Goal: Task Accomplishment & Management: Manage account settings

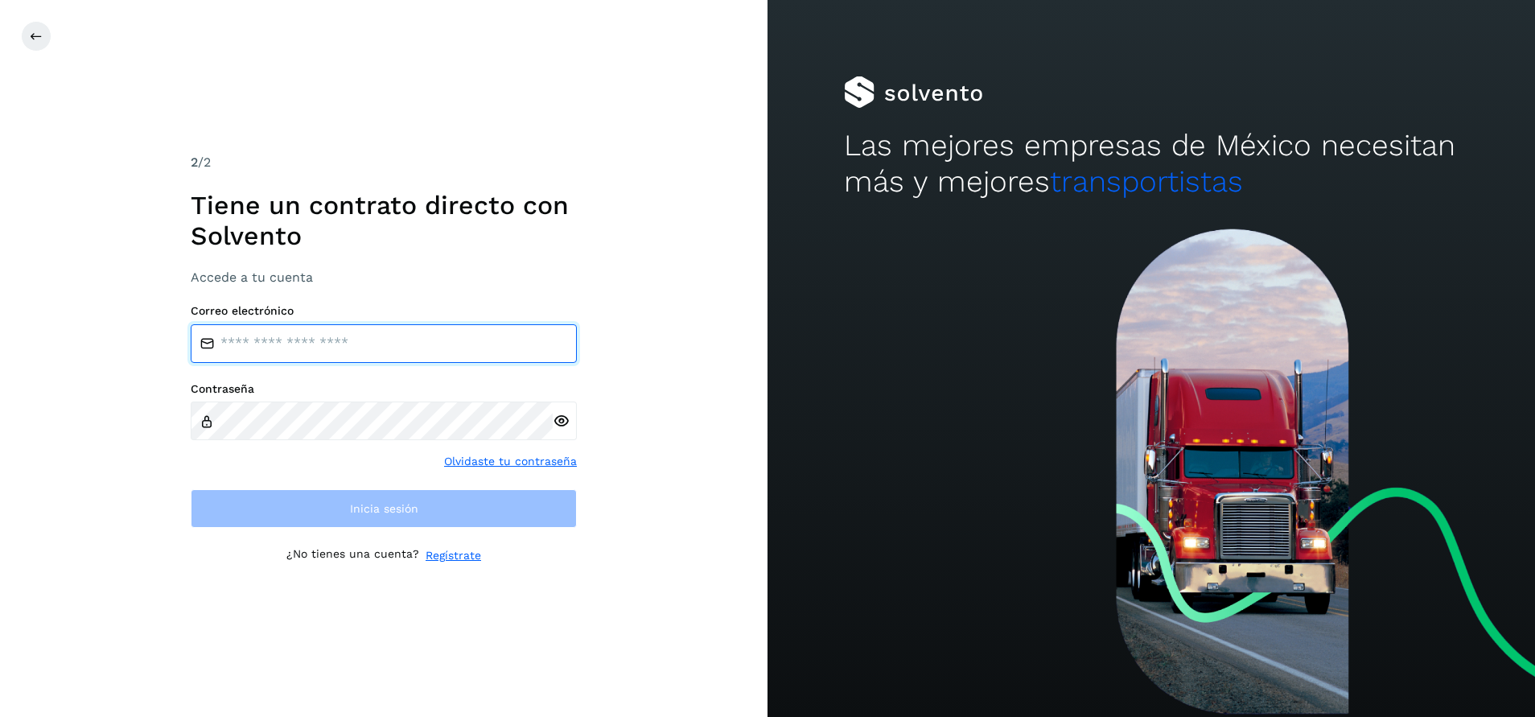
type input "**********"
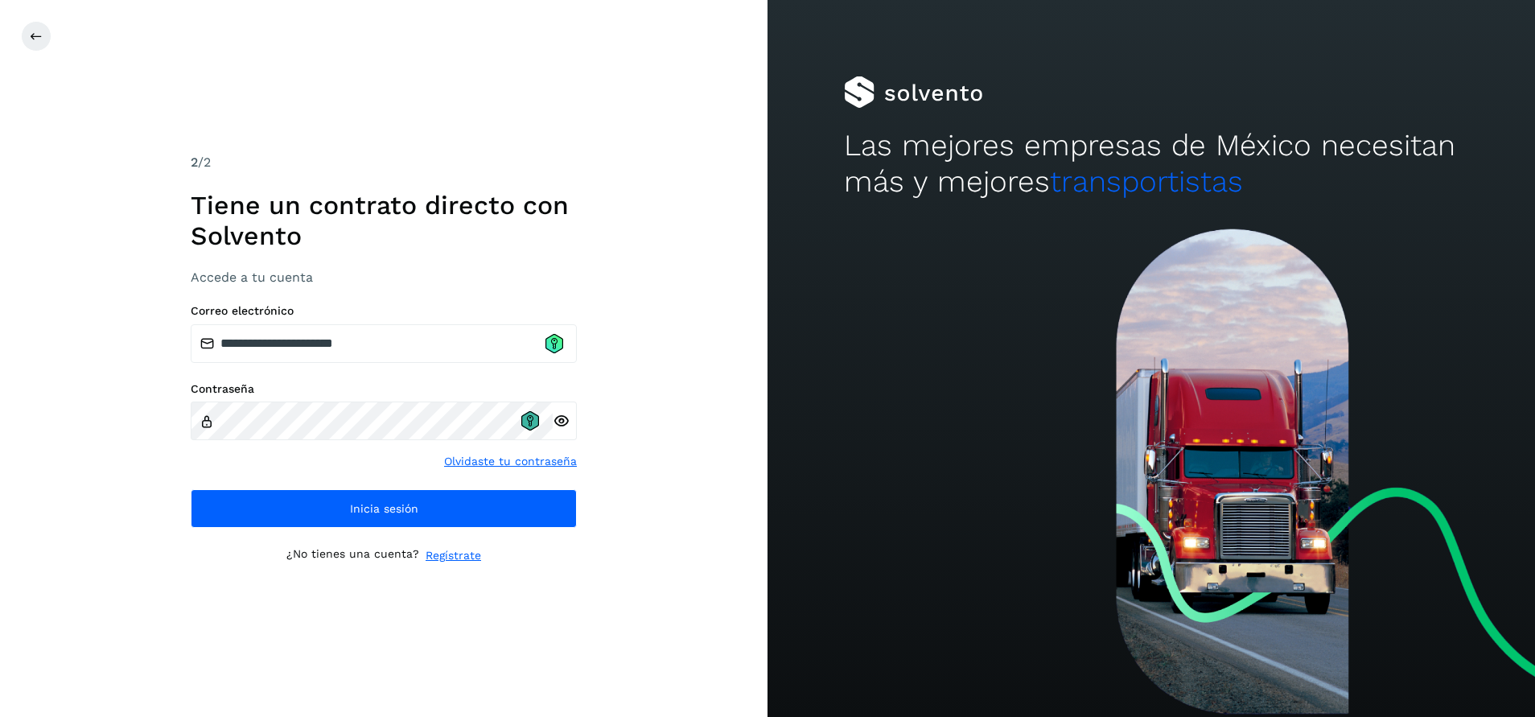
click at [524, 426] on icon at bounding box center [530, 420] width 18 height 19
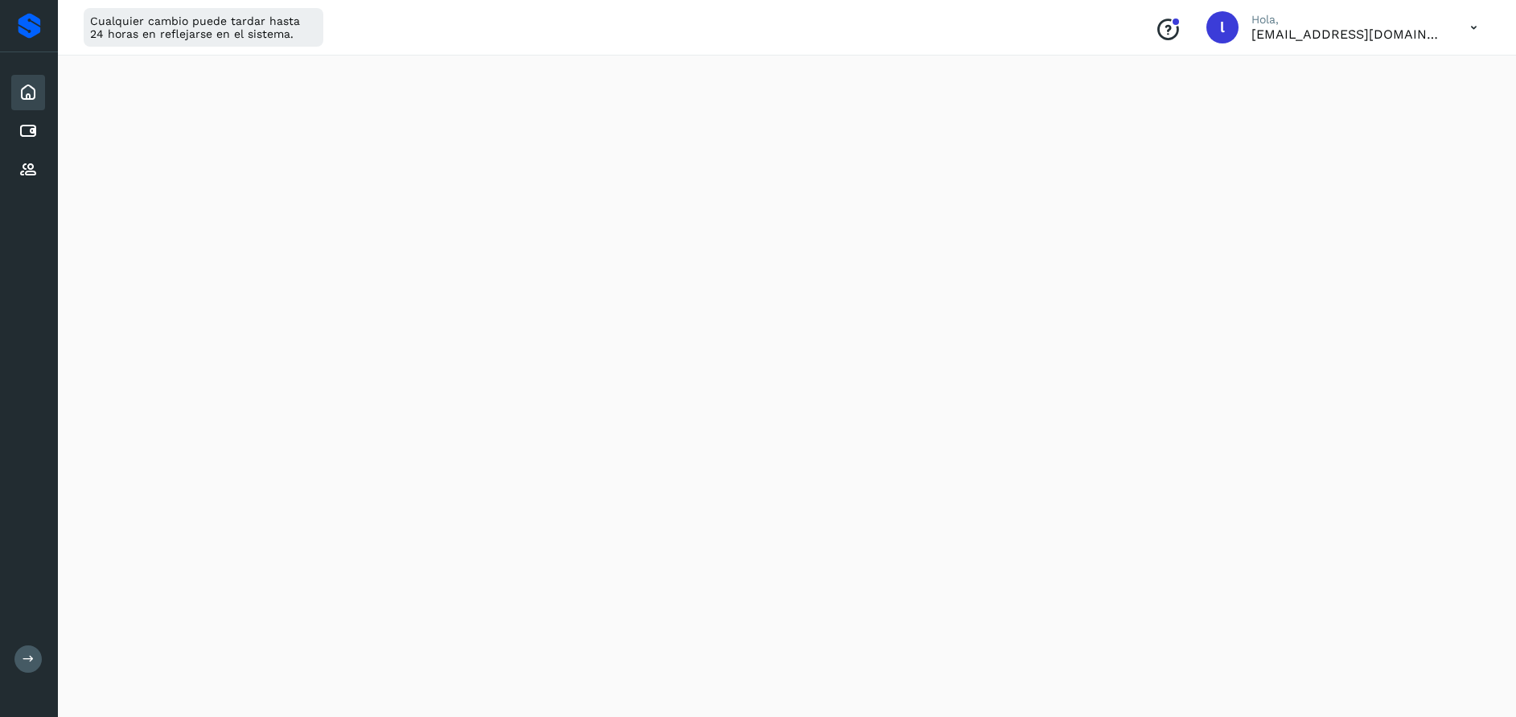
scroll to position [603, 0]
